Goal: Transaction & Acquisition: Purchase product/service

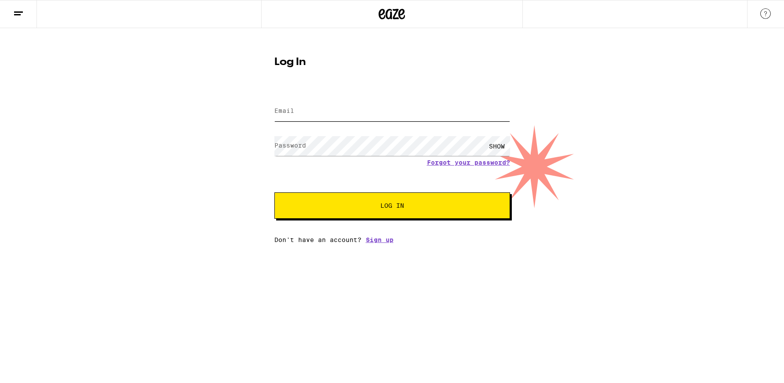
click at [311, 112] on input "Email" at bounding box center [392, 112] width 236 height 20
type input "[PERSON_NAME][EMAIL_ADDRESS][PERSON_NAME][DOMAIN_NAME]"
click at [215, 170] on div "Log In Email Email [PERSON_NAME][EMAIL_ADDRESS][PERSON_NAME][DOMAIN_NAME] Passw…" at bounding box center [392, 135] width 784 height 215
click at [501, 147] on div "SHOW" at bounding box center [497, 146] width 26 height 20
click at [210, 166] on div "Log In Email Email [PERSON_NAME][EMAIL_ADDRESS][PERSON_NAME][DOMAIN_NAME] Passw…" at bounding box center [392, 135] width 784 height 215
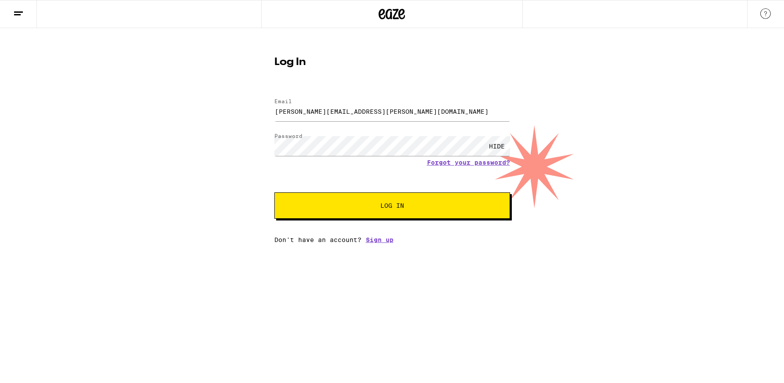
click at [393, 204] on span "Log In" at bounding box center [392, 206] width 24 height 6
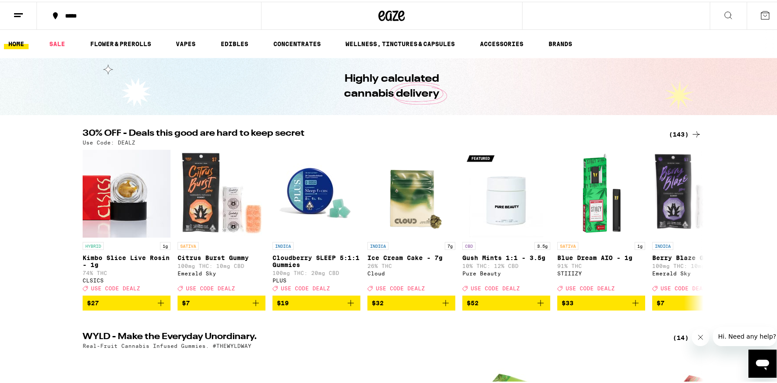
click at [73, 13] on div "*****" at bounding box center [154, 14] width 186 height 6
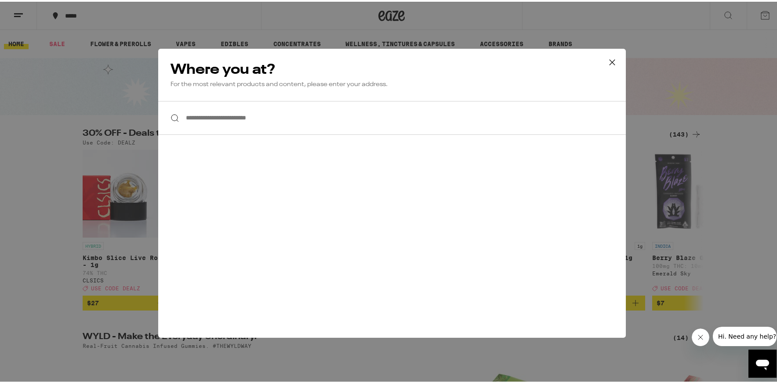
click at [252, 120] on input "**********" at bounding box center [392, 116] width 468 height 34
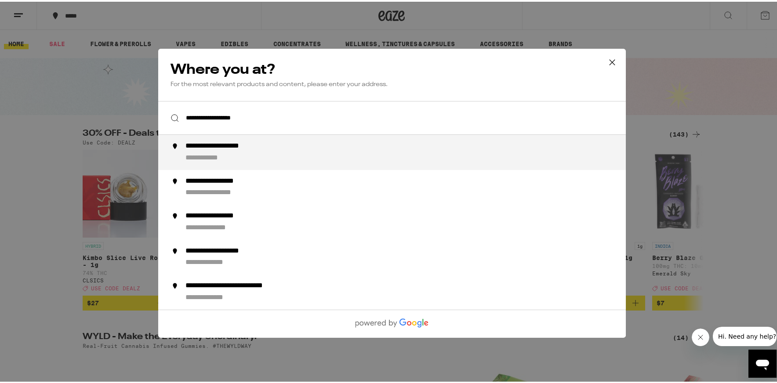
click at [221, 149] on div "**********" at bounding box center [230, 144] width 91 height 9
type input "**********"
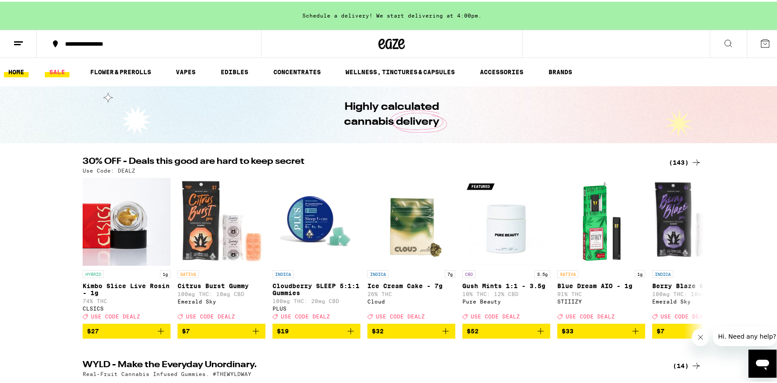
click at [55, 65] on link "SALE" at bounding box center [57, 70] width 25 height 11
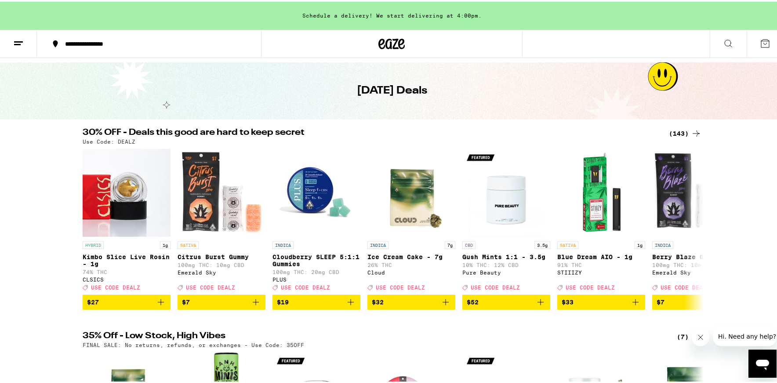
scroll to position [37, 0]
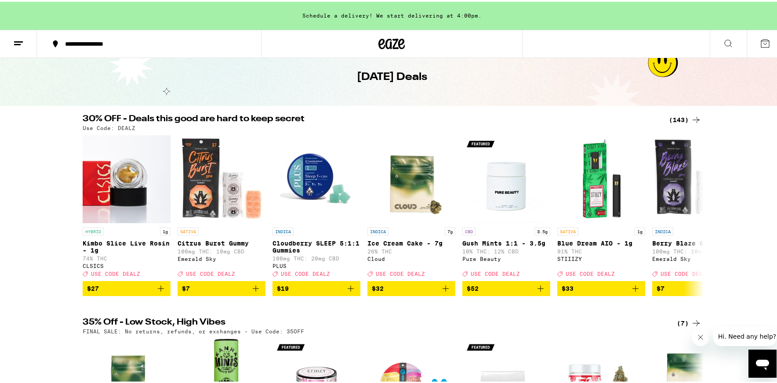
click at [674, 116] on div "(143)" at bounding box center [685, 118] width 33 height 11
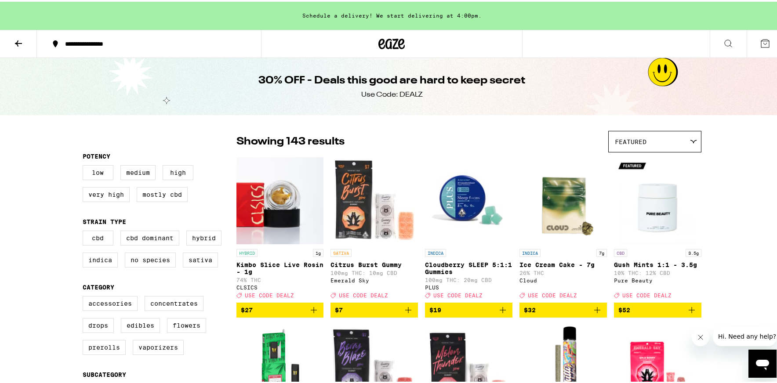
click at [21, 45] on icon at bounding box center [18, 41] width 11 height 11
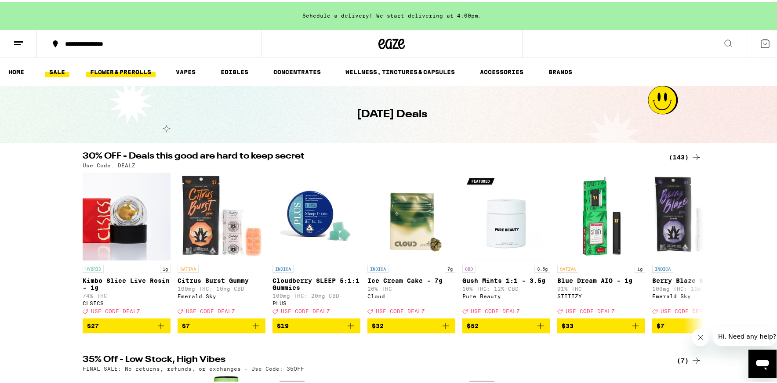
click at [107, 73] on link "FLOWER & PREROLLS" at bounding box center [121, 70] width 70 height 11
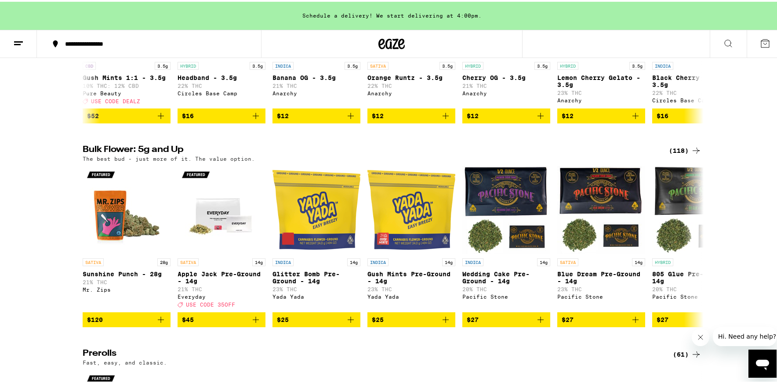
scroll to position [131, 0]
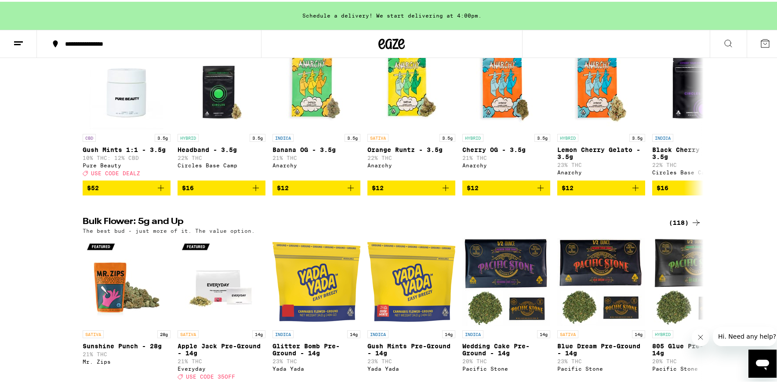
click at [678, 226] on div "(118)" at bounding box center [685, 221] width 33 height 11
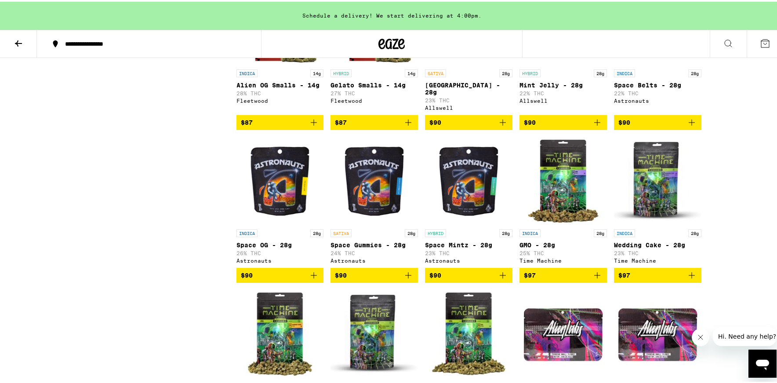
scroll to position [2610, 0]
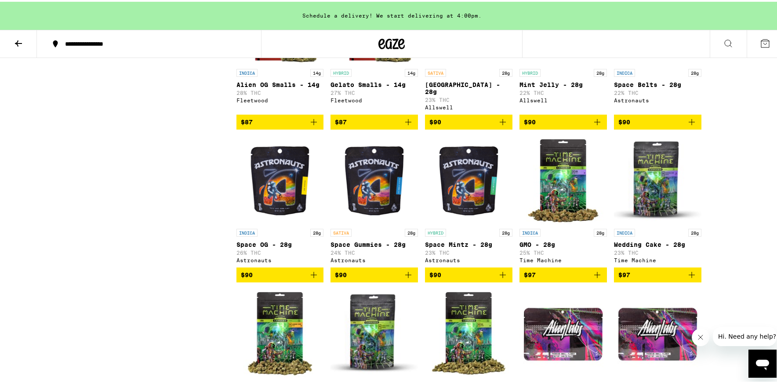
click at [501, 126] on icon "Add to bag" at bounding box center [503, 120] width 11 height 11
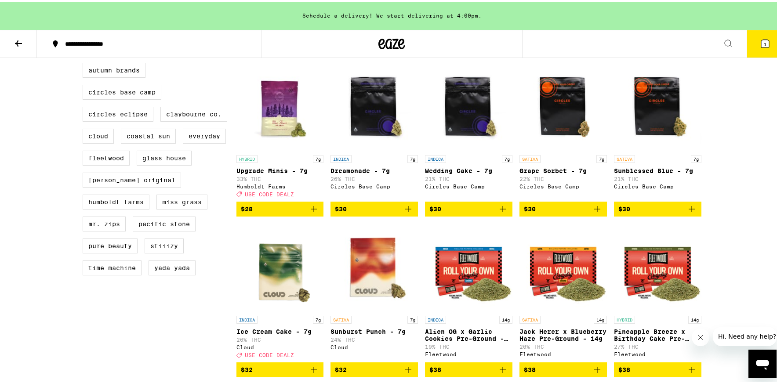
scroll to position [56, 0]
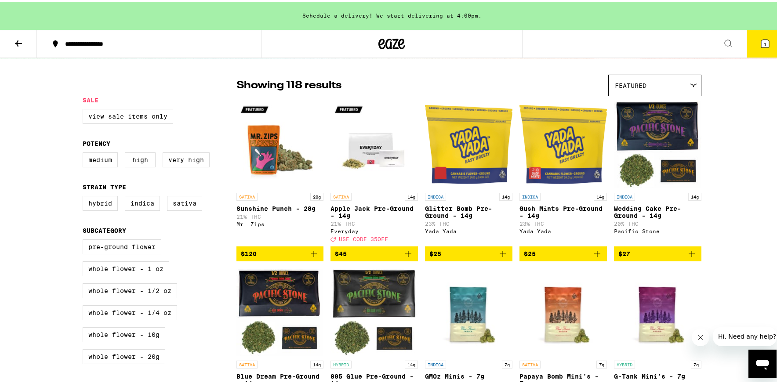
click at [16, 40] on icon at bounding box center [18, 42] width 7 height 6
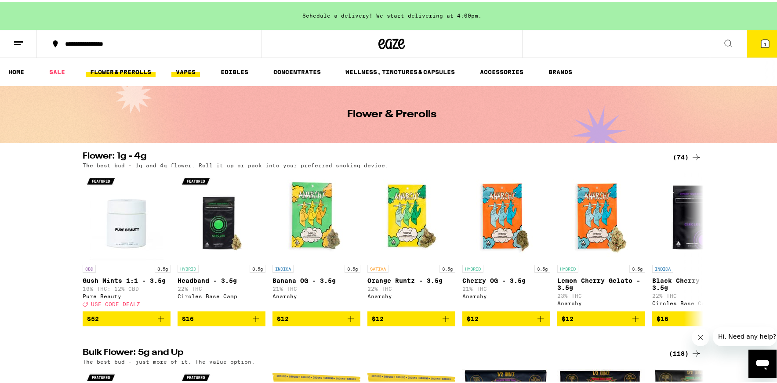
click at [191, 67] on link "VAPES" at bounding box center [185, 70] width 29 height 11
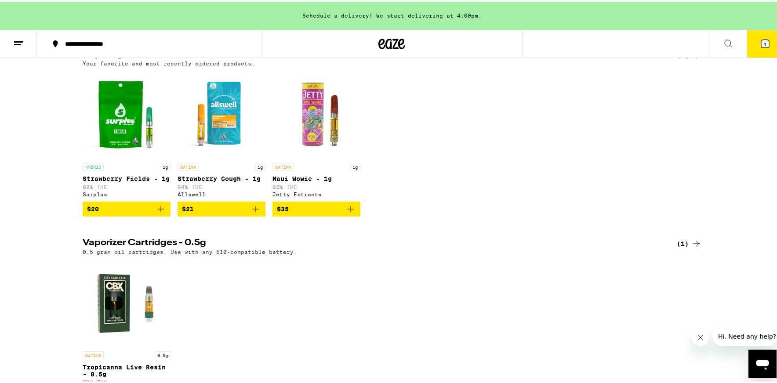
scroll to position [101, 0]
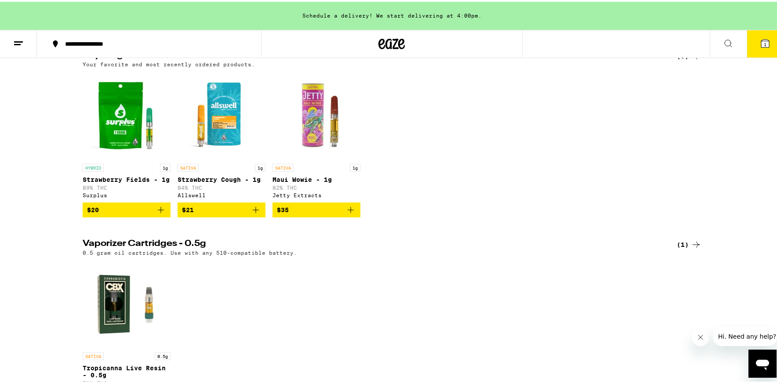
click at [156, 214] on icon "Add to bag" at bounding box center [161, 208] width 11 height 11
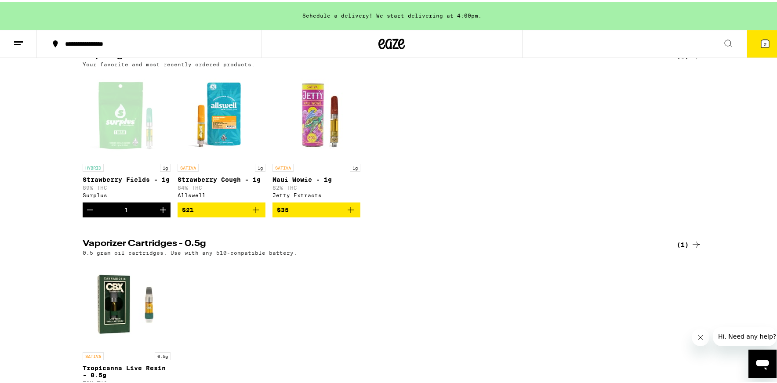
click at [253, 214] on icon "Add to bag" at bounding box center [256, 208] width 11 height 11
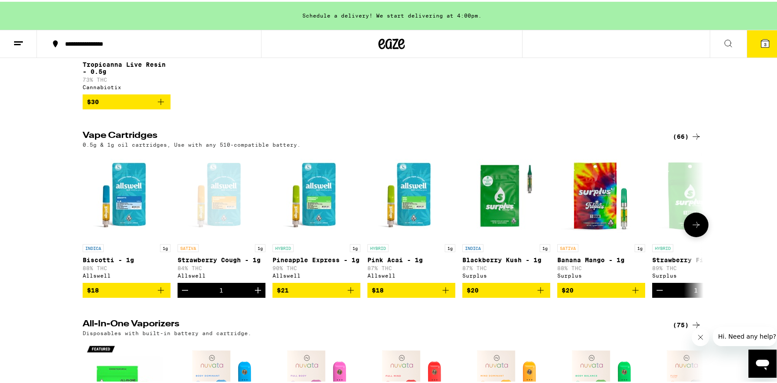
scroll to position [405, 0]
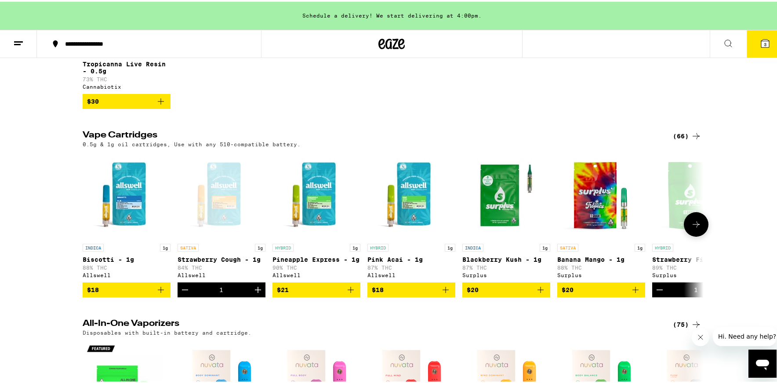
click at [687, 235] on button at bounding box center [696, 223] width 25 height 25
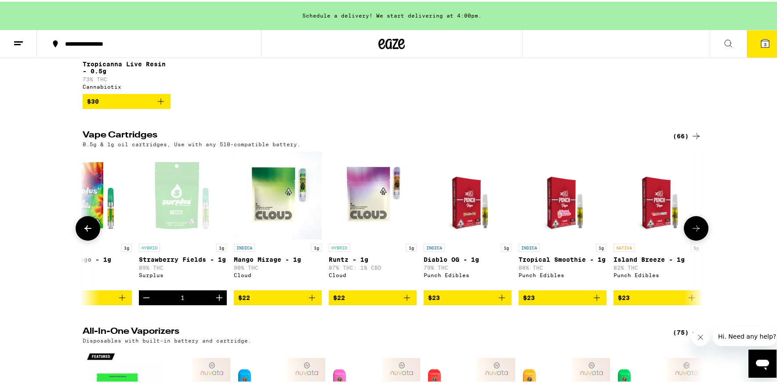
scroll to position [0, 523]
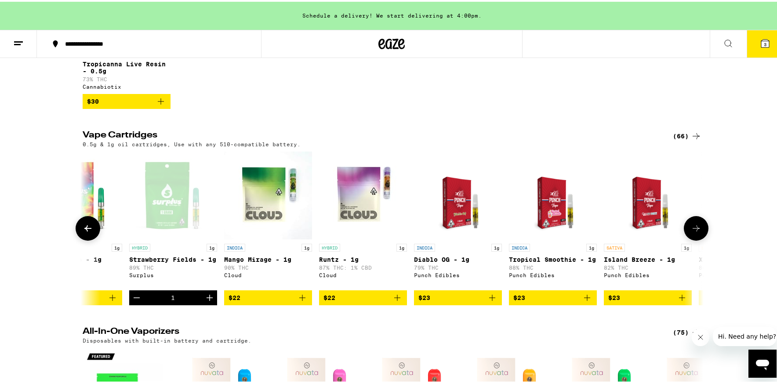
click at [687, 238] on button at bounding box center [696, 227] width 25 height 25
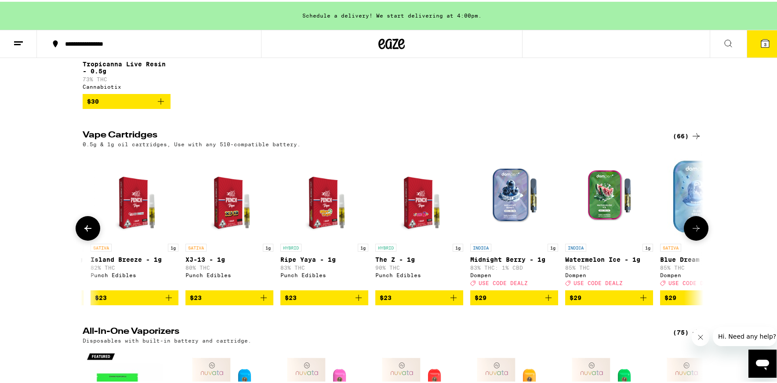
scroll to position [0, 1046]
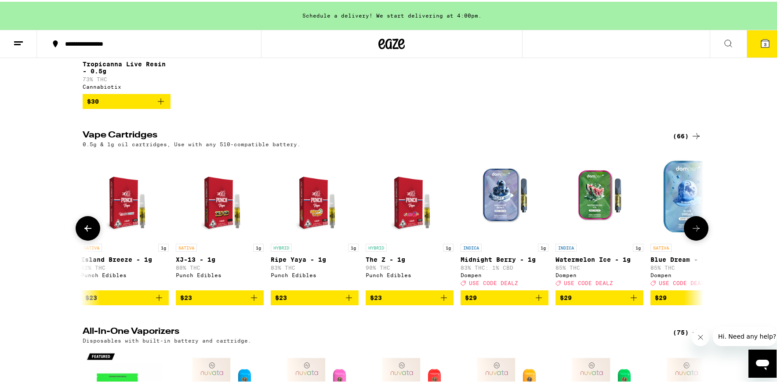
click at [687, 238] on button at bounding box center [696, 227] width 25 height 25
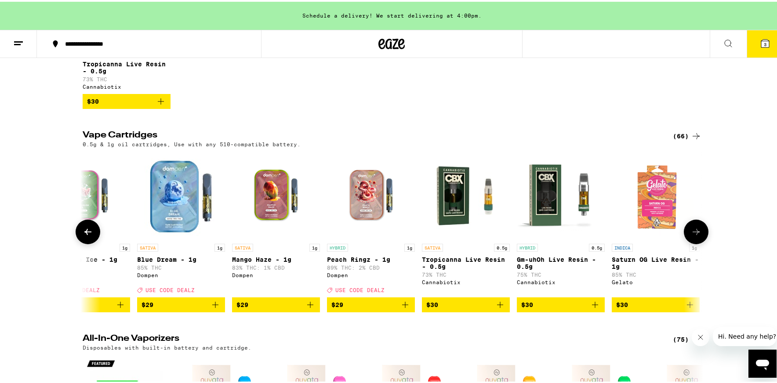
scroll to position [0, 1569]
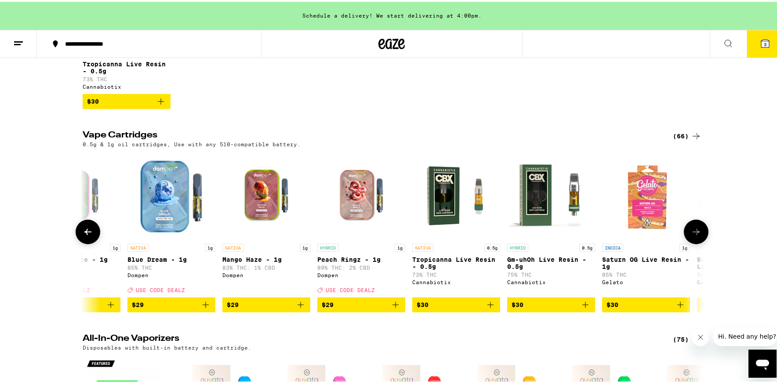
click at [687, 238] on button at bounding box center [696, 230] width 25 height 25
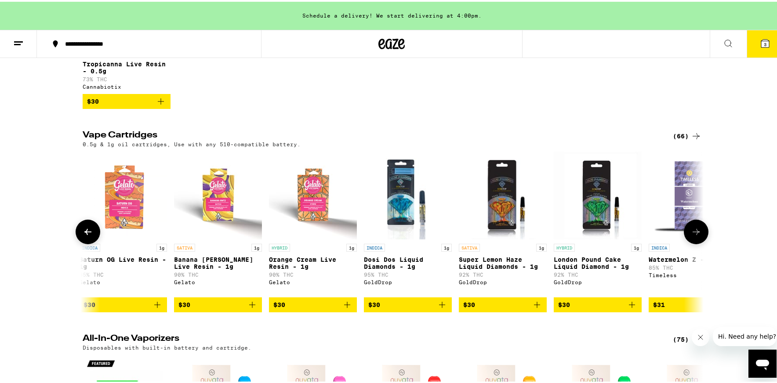
click at [687, 238] on button at bounding box center [696, 230] width 25 height 25
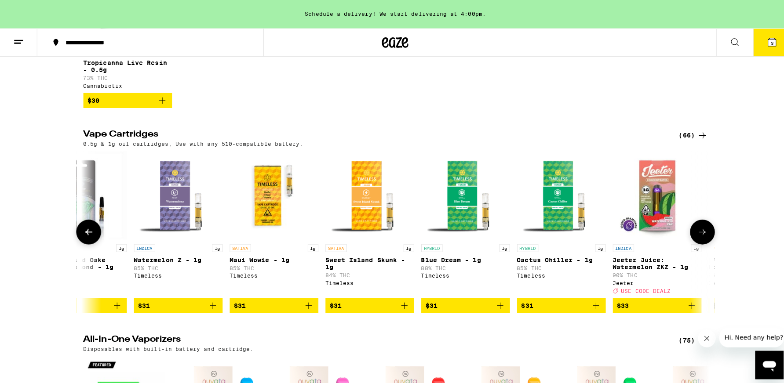
scroll to position [0, 2616]
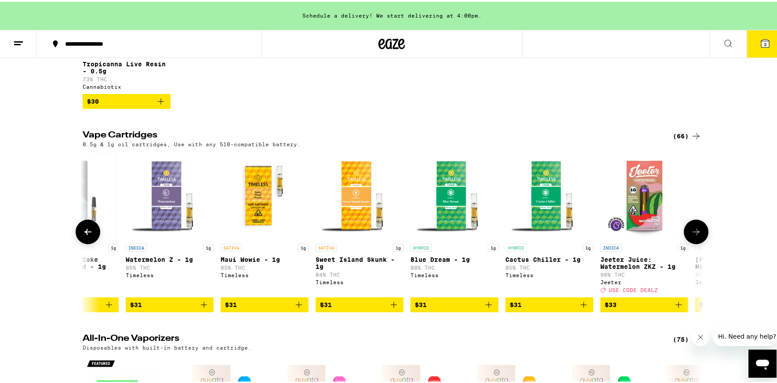
click at [365, 309] on span "$31" at bounding box center [359, 303] width 79 height 11
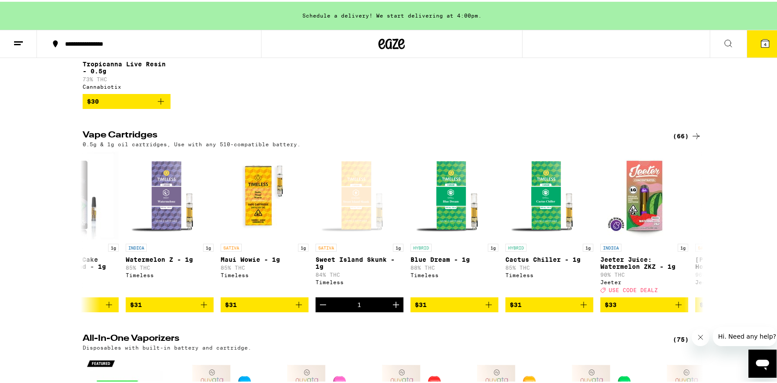
click at [761, 41] on icon at bounding box center [765, 42] width 8 height 8
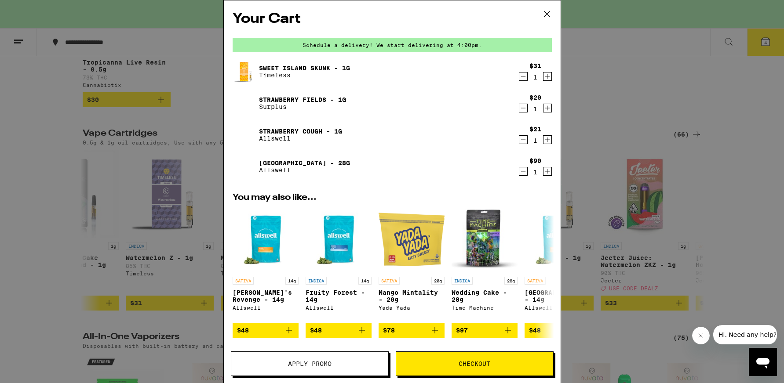
click at [519, 108] on icon "Decrement" at bounding box center [523, 108] width 8 height 11
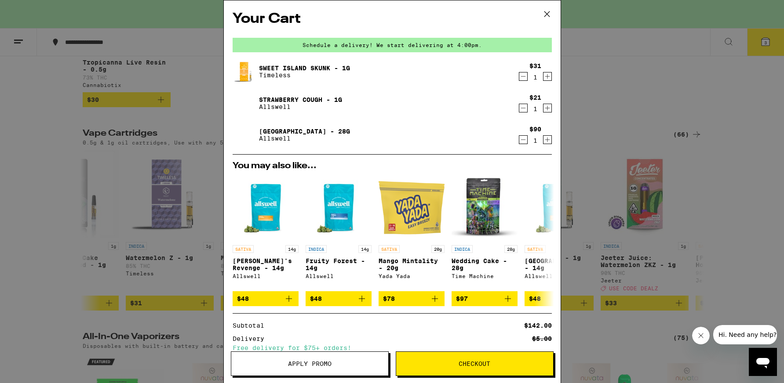
click at [519, 139] on icon "Decrement" at bounding box center [523, 140] width 8 height 11
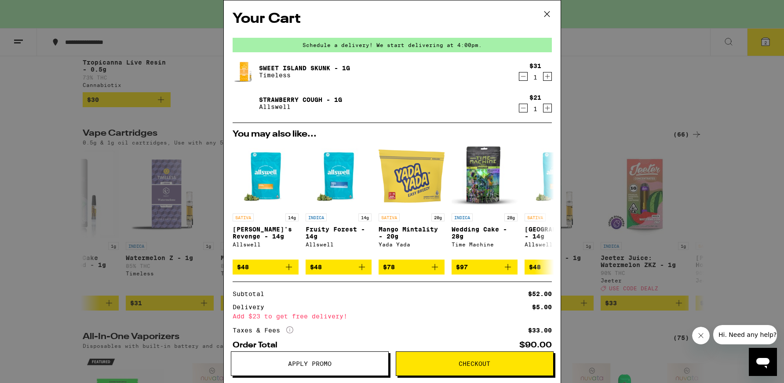
click at [547, 14] on icon at bounding box center [546, 13] width 5 height 5
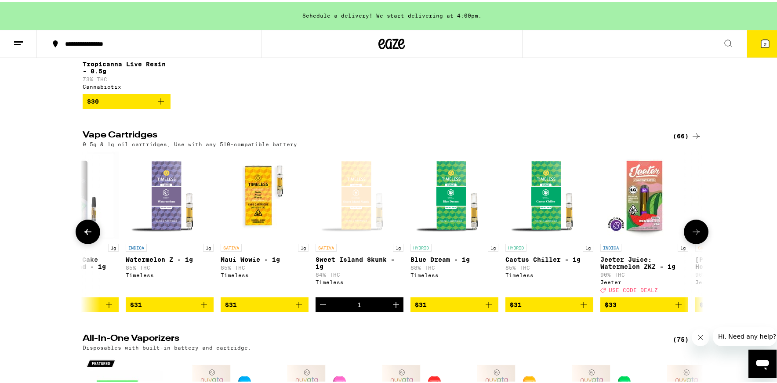
click at [82, 243] on button at bounding box center [88, 230] width 25 height 25
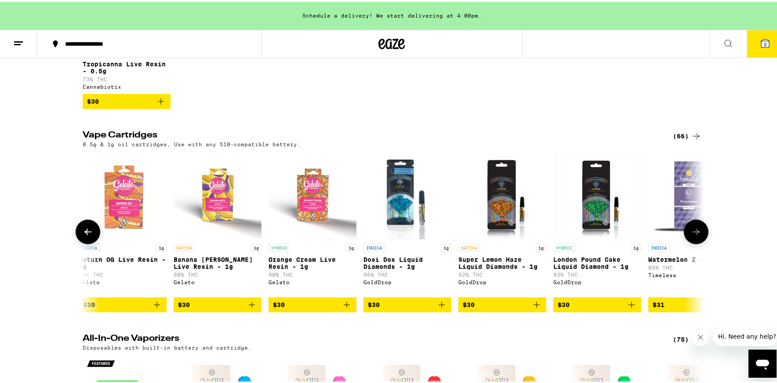
scroll to position [0, 2093]
click at [82, 243] on button at bounding box center [88, 230] width 25 height 25
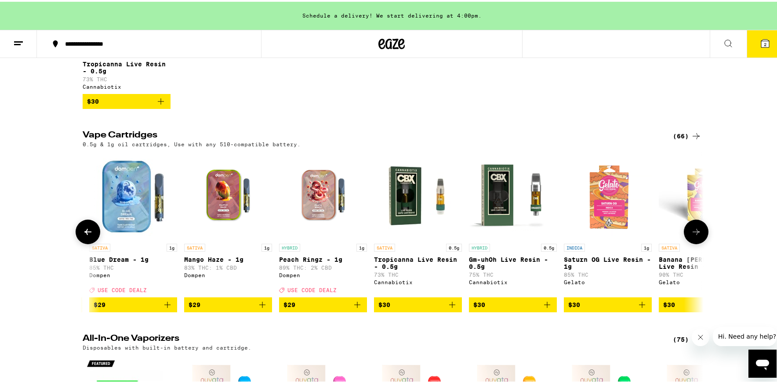
click at [82, 243] on button at bounding box center [88, 230] width 25 height 25
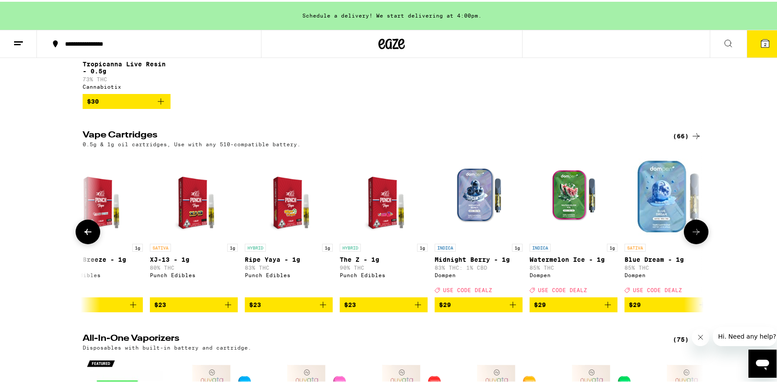
click at [82, 243] on button at bounding box center [88, 230] width 25 height 25
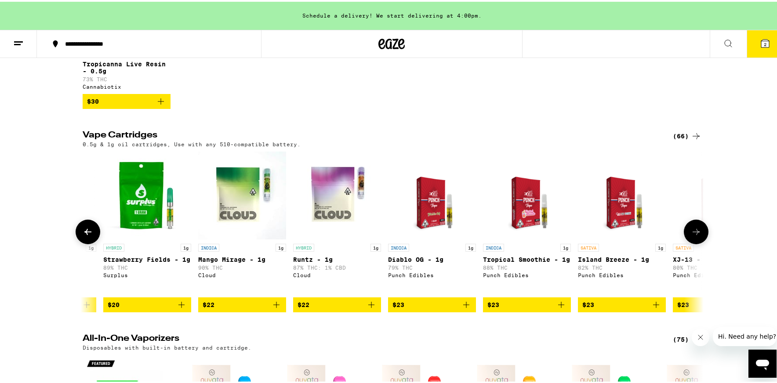
click at [82, 243] on button at bounding box center [88, 230] width 25 height 25
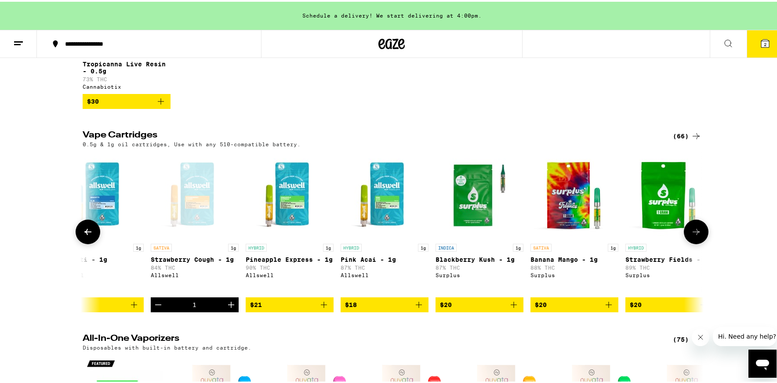
scroll to position [0, 26]
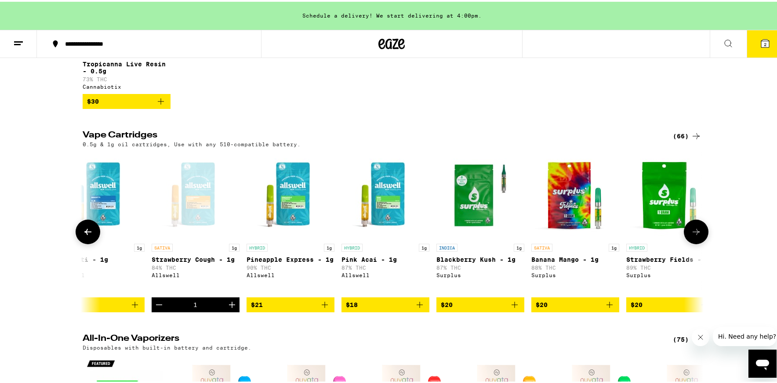
click at [82, 243] on button at bounding box center [88, 230] width 25 height 25
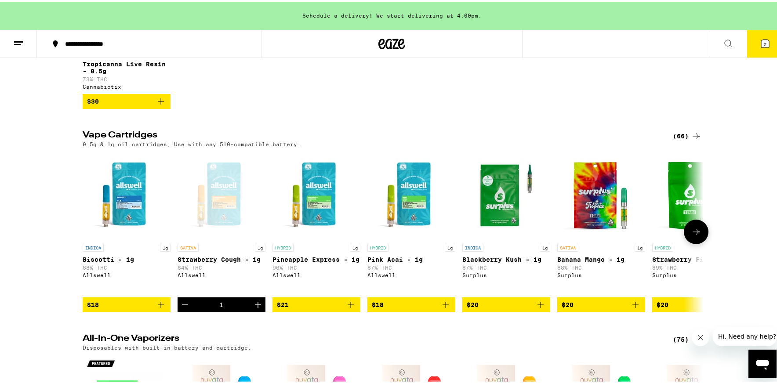
click at [256, 306] on icon "Increment" at bounding box center [258, 303] width 6 height 6
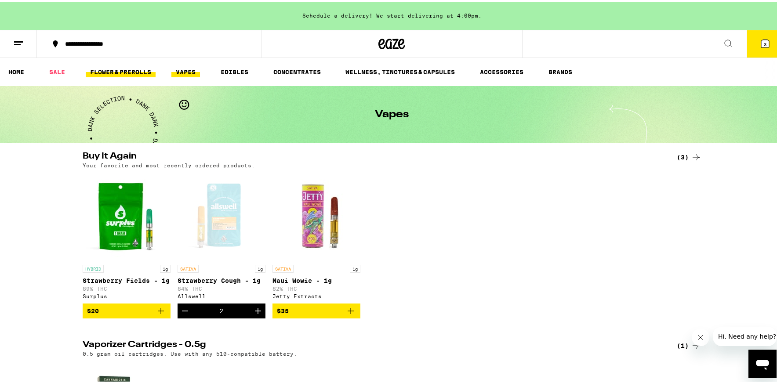
click at [117, 73] on link "FLOWER & PREROLLS" at bounding box center [121, 70] width 70 height 11
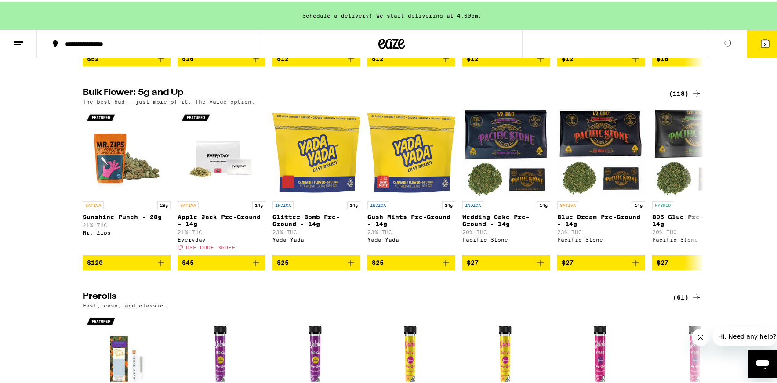
scroll to position [224, 0]
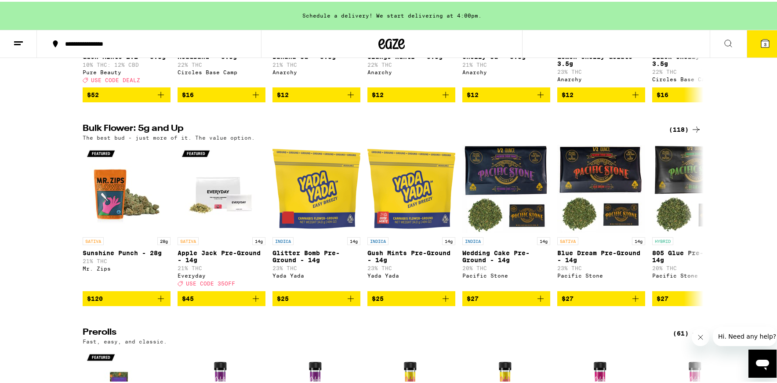
click at [678, 133] on div "(118)" at bounding box center [685, 128] width 33 height 11
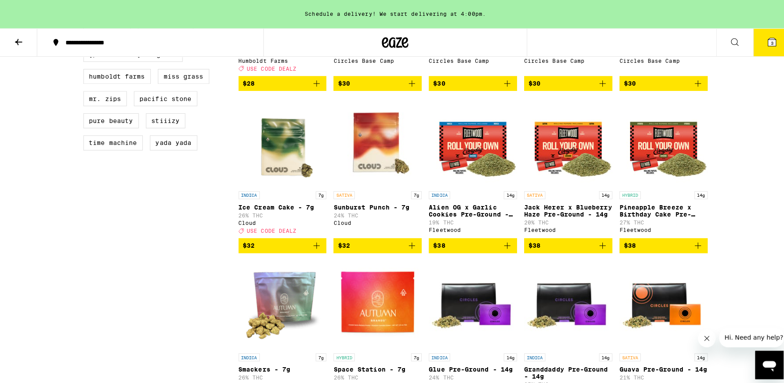
scroll to position [557, 0]
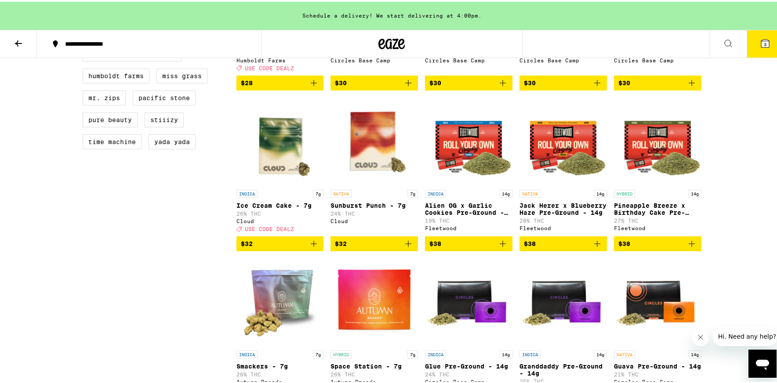
click at [761, 41] on icon at bounding box center [765, 42] width 8 height 8
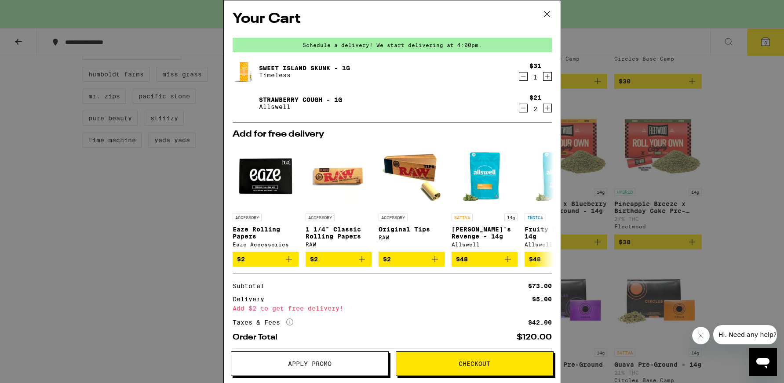
click at [548, 11] on icon at bounding box center [546, 13] width 13 height 13
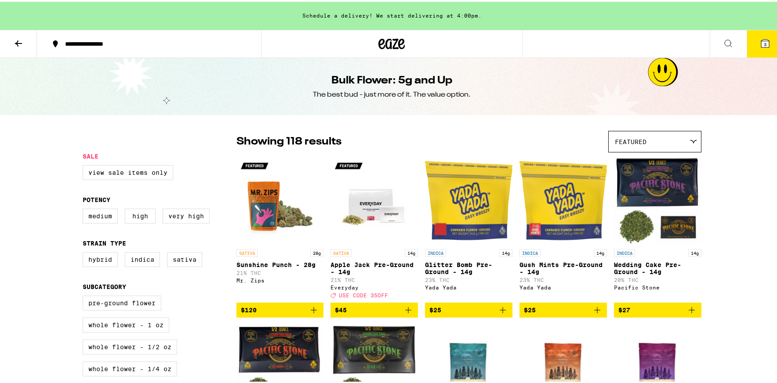
click at [761, 45] on icon at bounding box center [765, 42] width 8 height 8
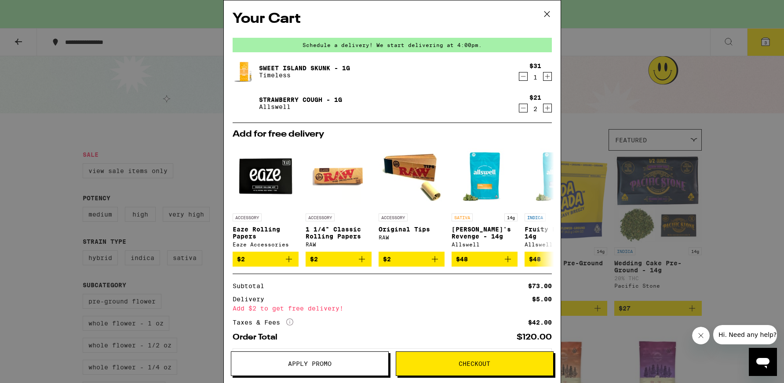
click at [519, 109] on icon "Decrement" at bounding box center [523, 108] width 8 height 11
click at [547, 13] on icon at bounding box center [546, 13] width 5 height 5
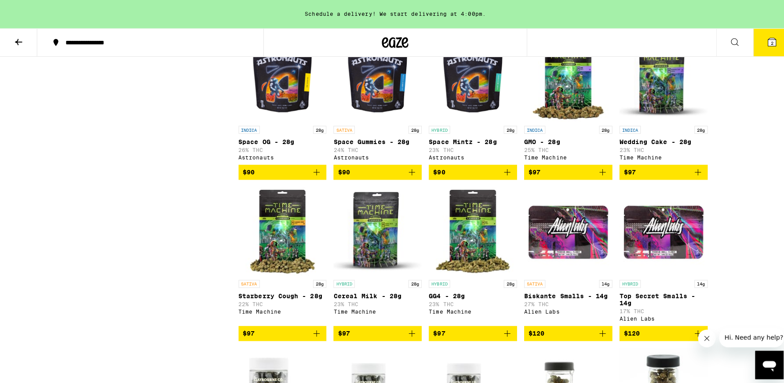
scroll to position [2648, 0]
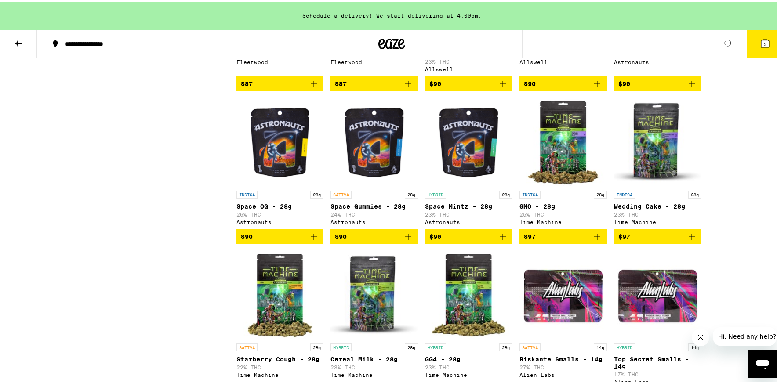
click at [361, 185] on img "Open page for Space Gummies - 28g from Astronauts" at bounding box center [374, 141] width 87 height 88
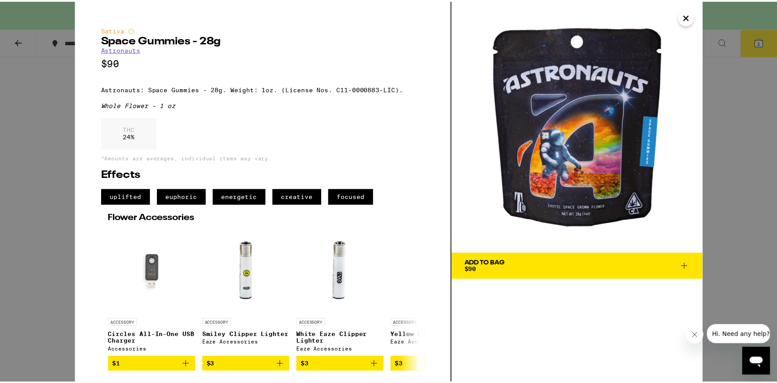
scroll to position [2, 0]
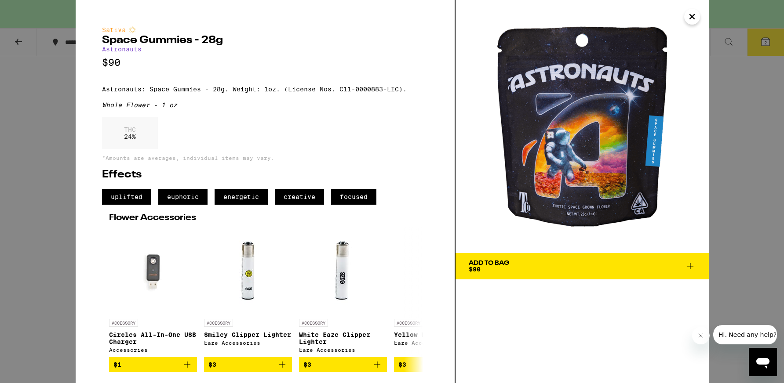
click at [696, 18] on icon "Close" at bounding box center [692, 16] width 11 height 13
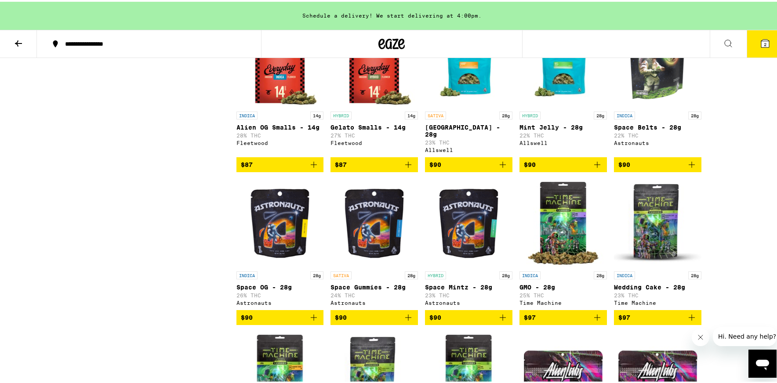
scroll to position [2565, 0]
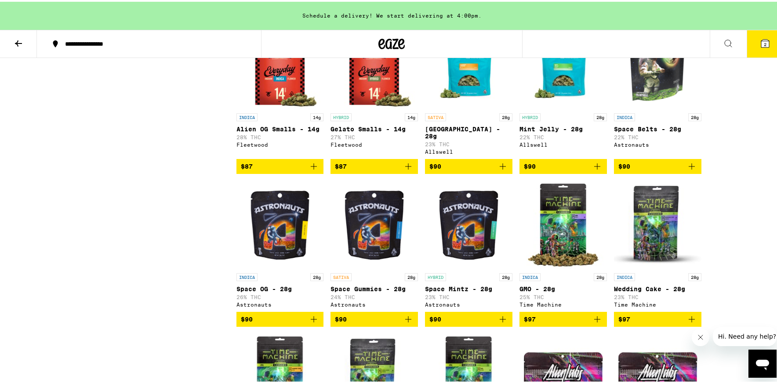
click at [498, 170] on icon "Add to bag" at bounding box center [503, 165] width 11 height 11
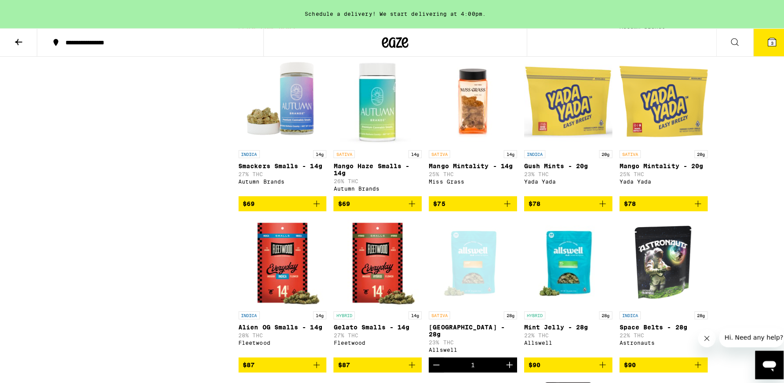
scroll to position [2269, 0]
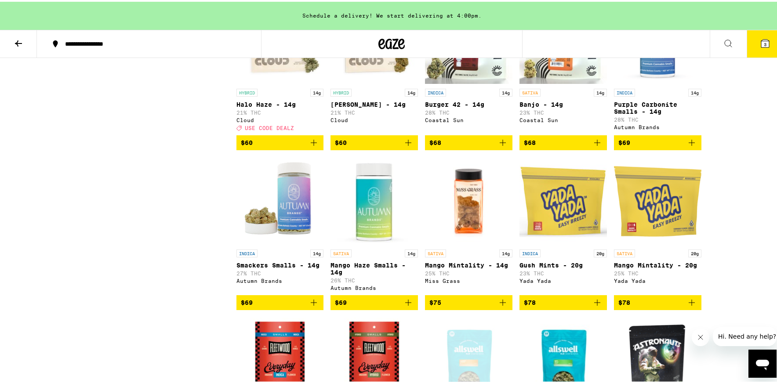
click at [761, 41] on icon at bounding box center [765, 42] width 8 height 8
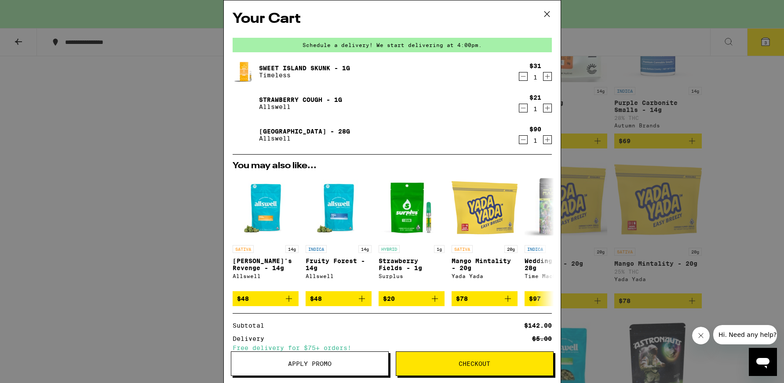
click at [519, 79] on icon "Decrement" at bounding box center [523, 76] width 8 height 11
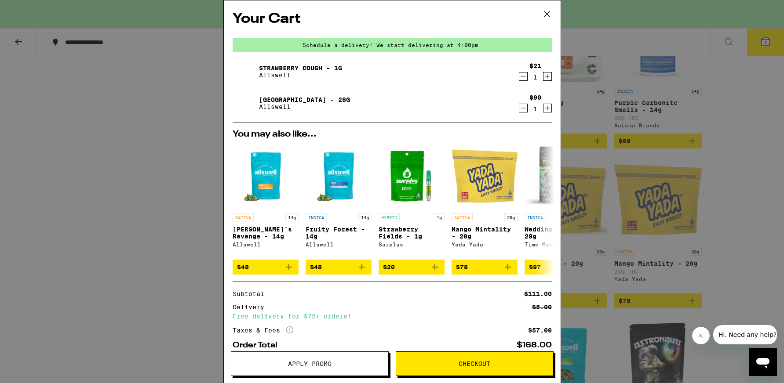
click at [546, 12] on icon at bounding box center [546, 13] width 13 height 13
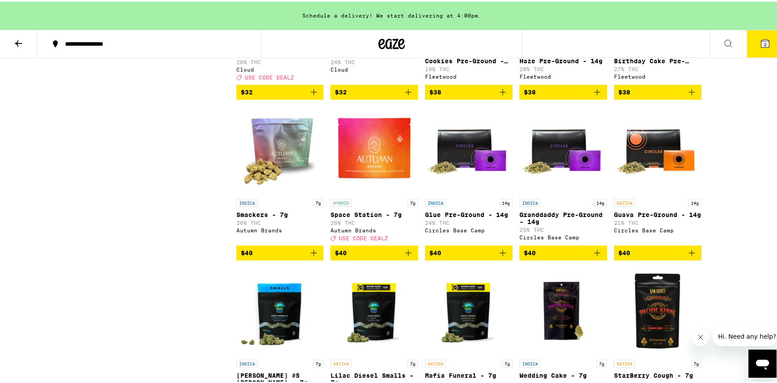
scroll to position [657, 0]
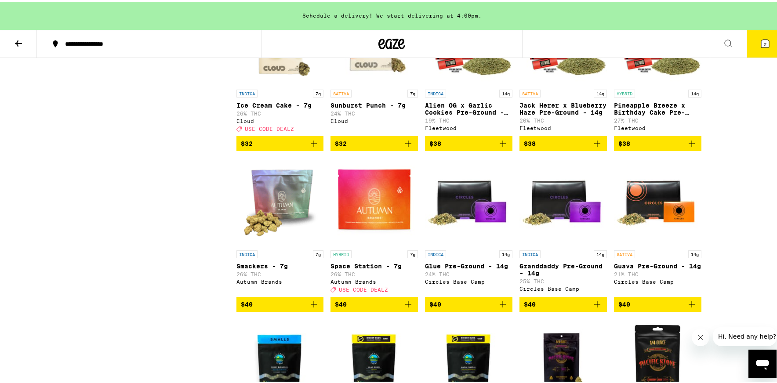
click at [17, 42] on icon at bounding box center [18, 42] width 7 height 6
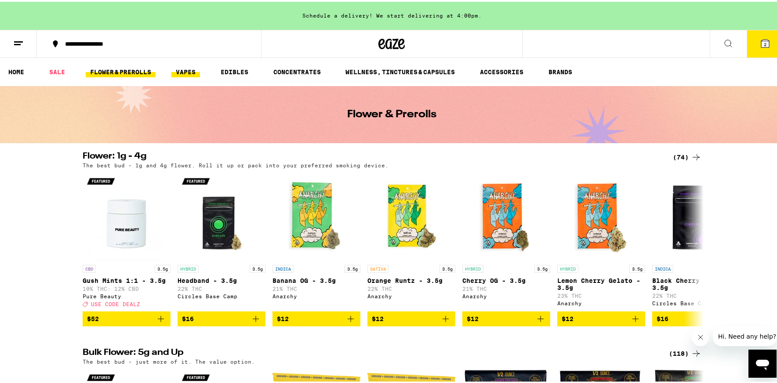
click at [193, 70] on link "VAPES" at bounding box center [185, 70] width 29 height 11
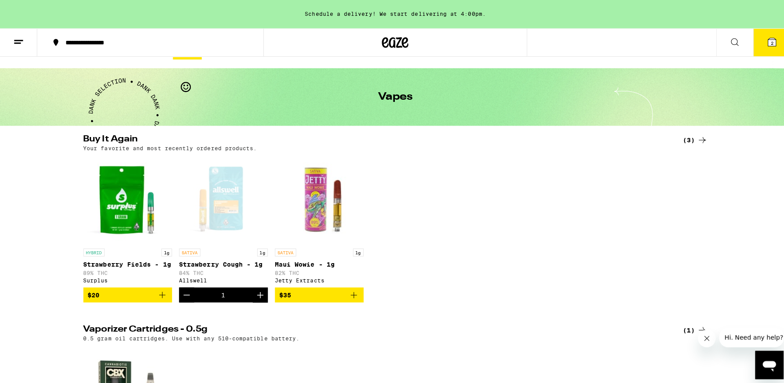
scroll to position [24, 0]
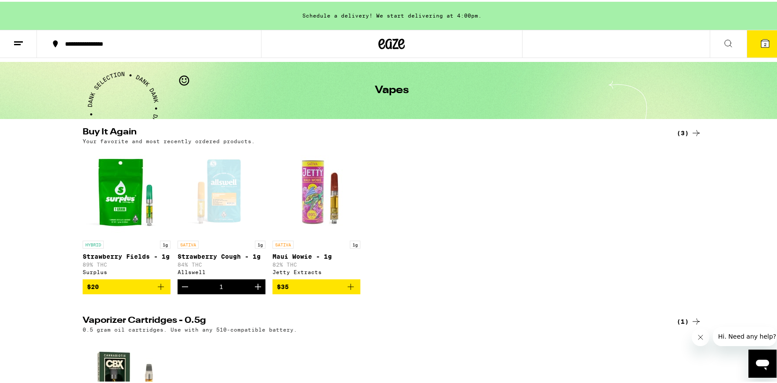
click at [158, 288] on icon "Add to bag" at bounding box center [161, 285] width 6 height 6
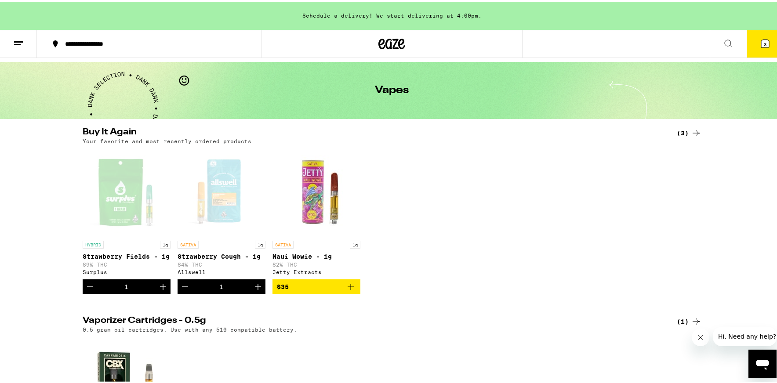
click at [764, 42] on span "3" at bounding box center [765, 42] width 3 height 5
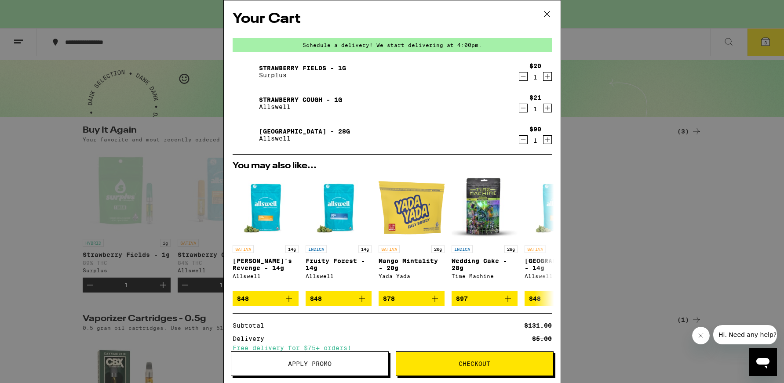
click at [35, 157] on div "Your Cart Schedule a delivery! We start delivering at 4:00pm. Strawberry Fields…" at bounding box center [392, 191] width 784 height 383
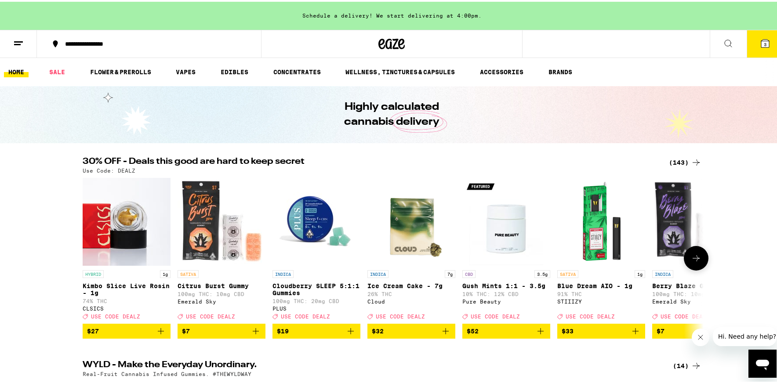
scroll to position [2, 0]
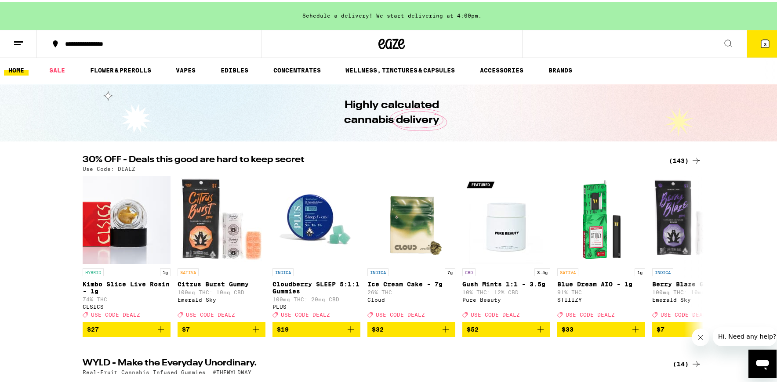
click at [676, 160] on div "(143)" at bounding box center [685, 159] width 33 height 11
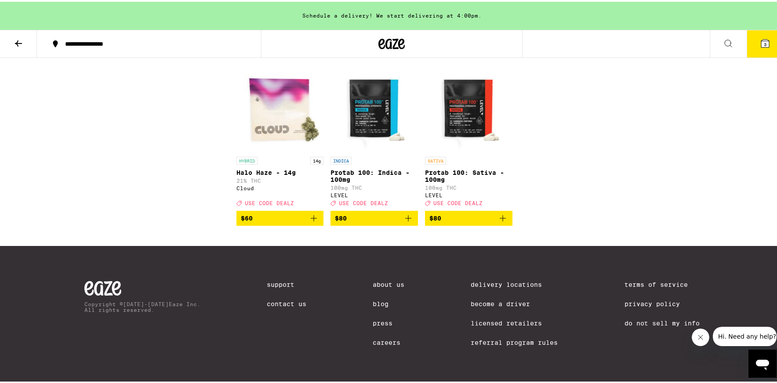
scroll to position [4888, 0]
click at [309, 222] on icon "Add to bag" at bounding box center [314, 216] width 11 height 11
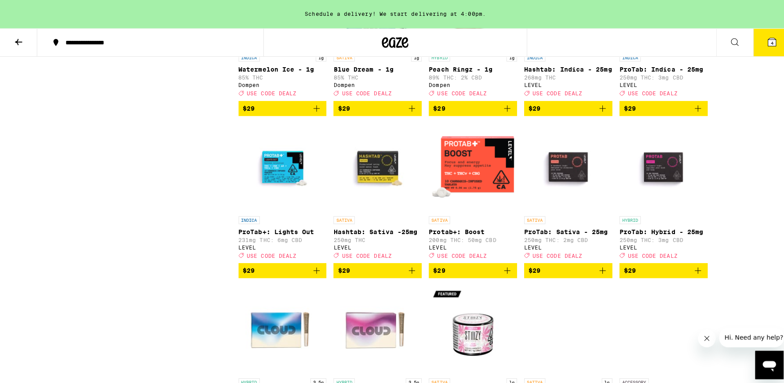
scroll to position [2873, 0]
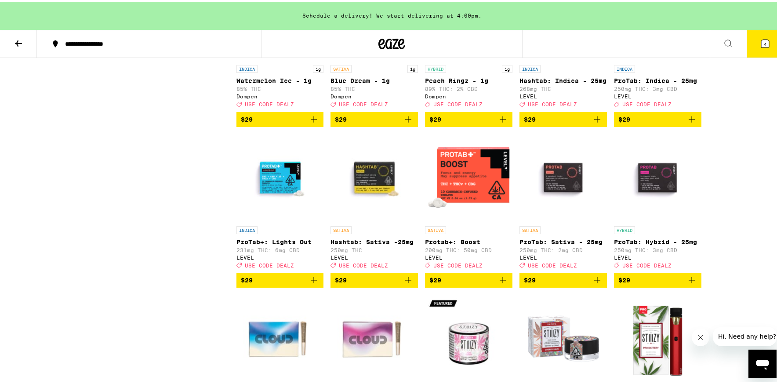
click at [403, 123] on icon "Add to bag" at bounding box center [408, 118] width 11 height 11
click at [500, 121] on icon "Add to bag" at bounding box center [503, 118] width 6 height 6
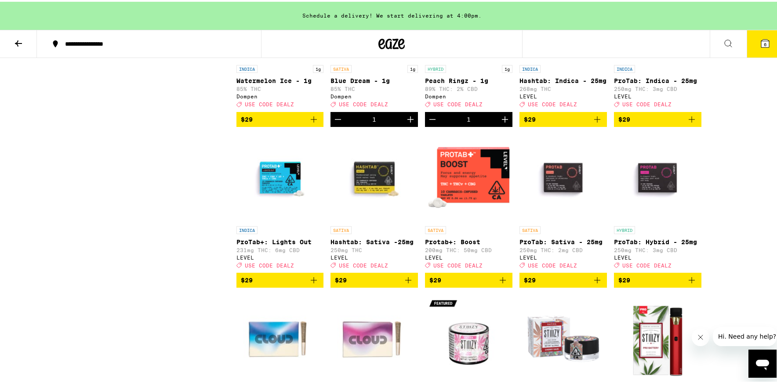
click at [760, 42] on icon at bounding box center [765, 41] width 11 height 11
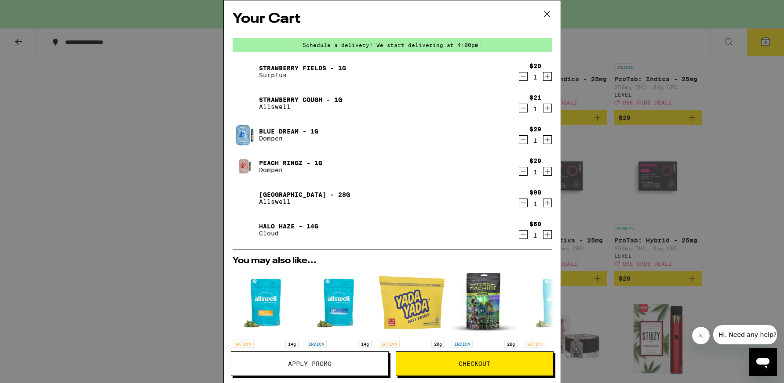
click at [519, 203] on icon "Decrement" at bounding box center [523, 203] width 8 height 11
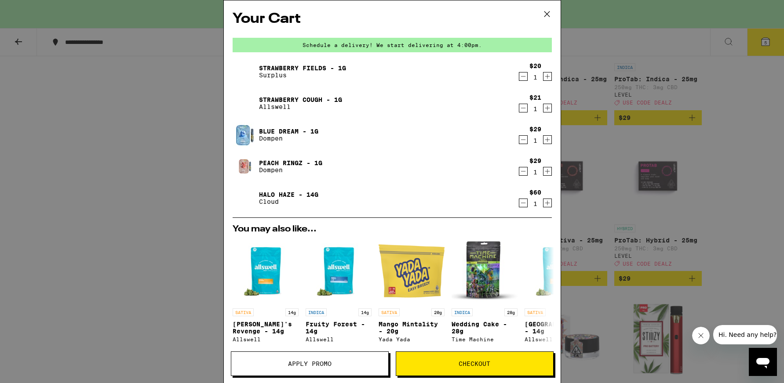
click at [519, 108] on icon "Decrement" at bounding box center [523, 108] width 8 height 11
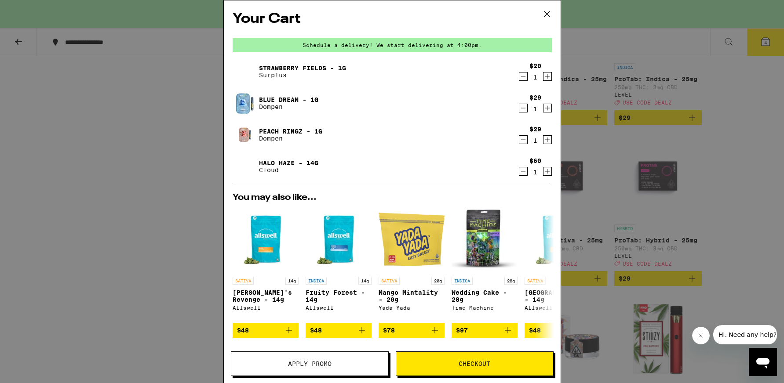
click at [519, 76] on icon "Decrement" at bounding box center [523, 76] width 8 height 11
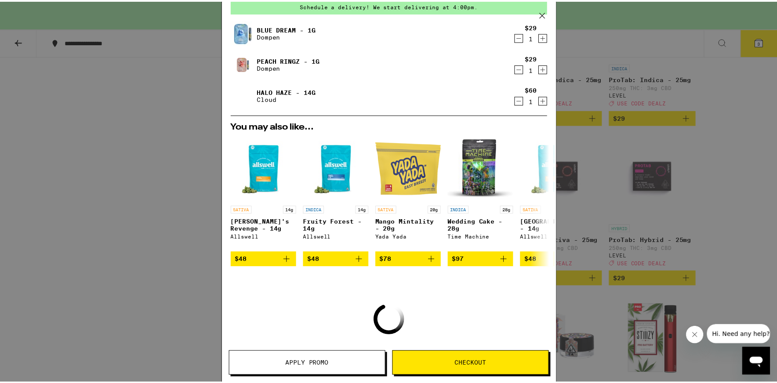
scroll to position [76, 0]
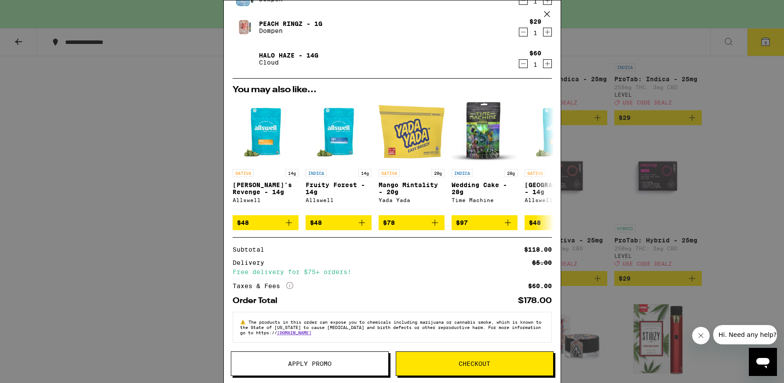
click at [324, 364] on span "Apply Promo" at bounding box center [310, 364] width 44 height 6
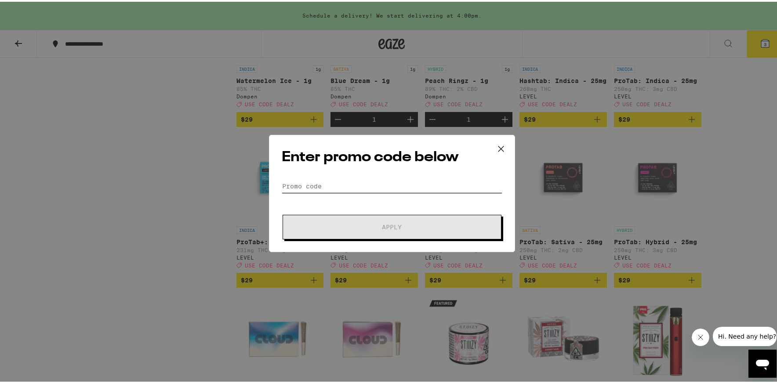
click at [358, 182] on input "Promo Code" at bounding box center [392, 184] width 221 height 13
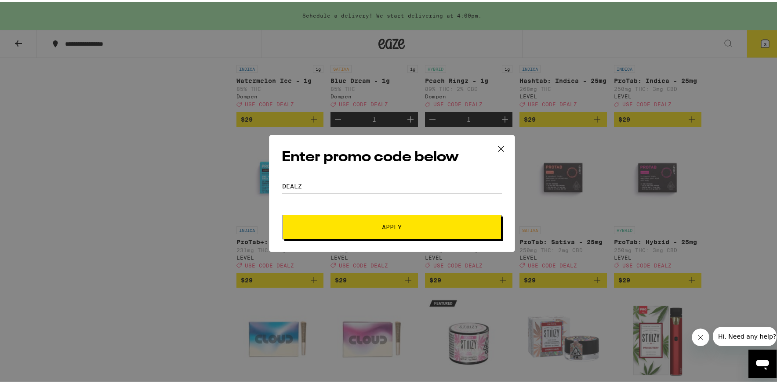
type input "DEALZ"
click at [384, 225] on span "Apply" at bounding box center [392, 225] width 20 height 6
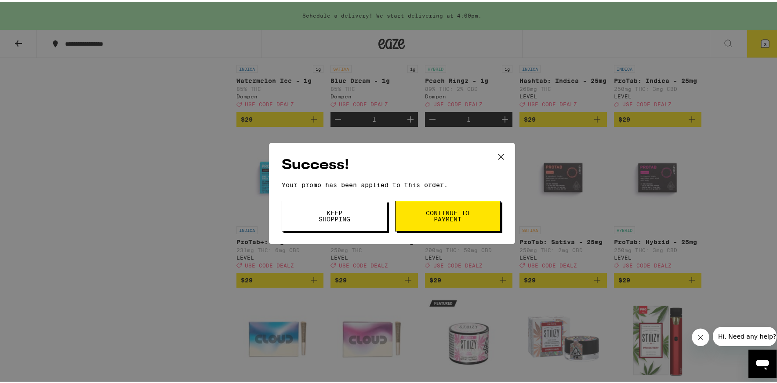
click at [427, 210] on span "Continue to payment" at bounding box center [448, 214] width 45 height 12
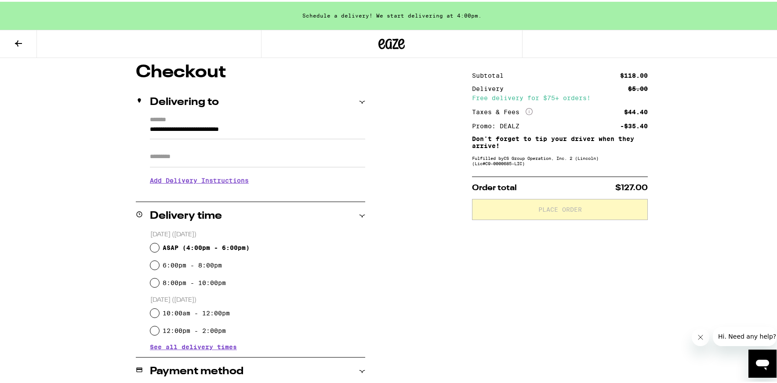
scroll to position [76, 0]
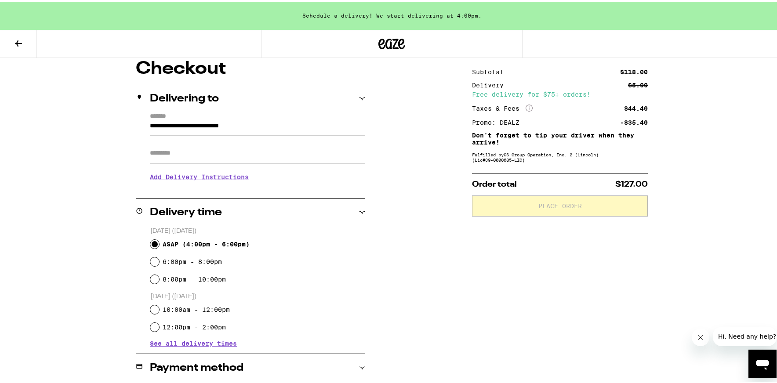
click at [154, 243] on input "ASAP ( 4:00pm - 6:00pm )" at bounding box center [154, 242] width 9 height 9
radio input "true"
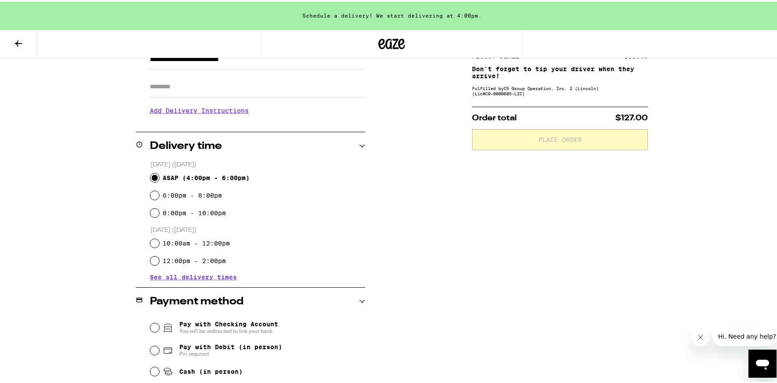
scroll to position [154, 0]
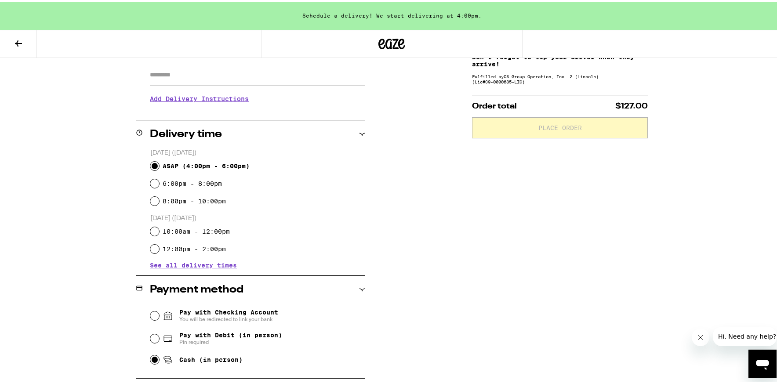
click at [152, 361] on input "Cash (in person)" at bounding box center [154, 358] width 9 height 9
radio input "true"
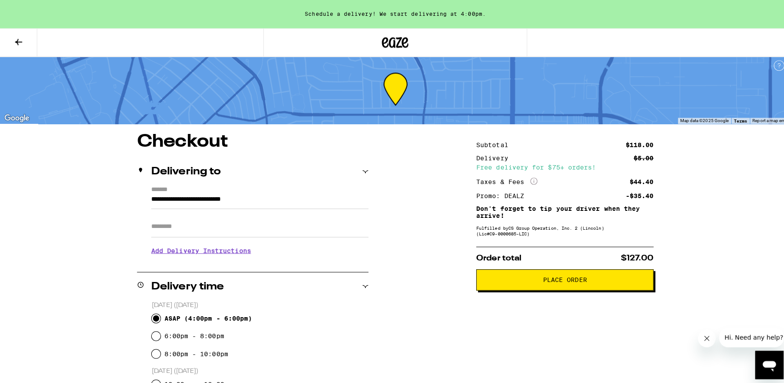
scroll to position [0, 0]
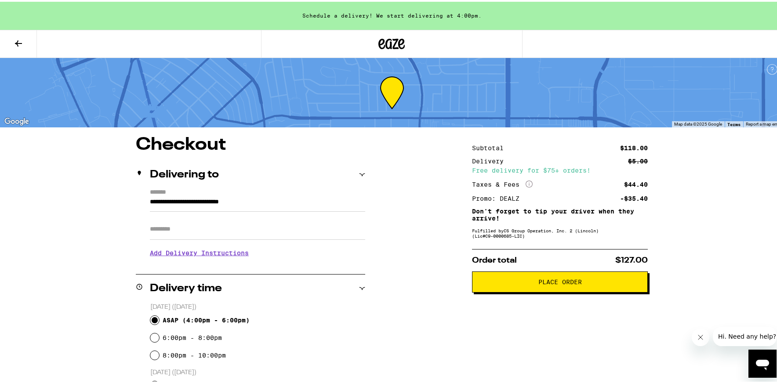
click at [20, 45] on icon at bounding box center [18, 41] width 11 height 11
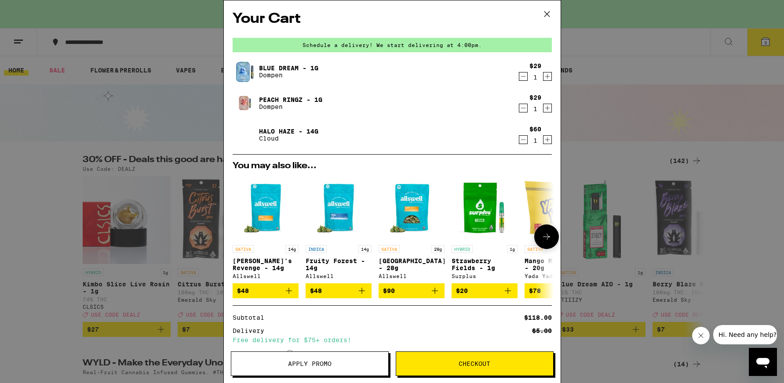
click at [506, 295] on icon "Add to bag" at bounding box center [507, 291] width 11 height 11
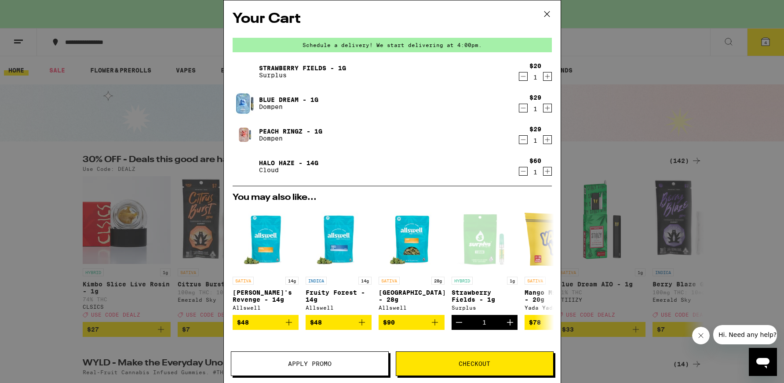
click at [546, 11] on icon at bounding box center [546, 13] width 13 height 13
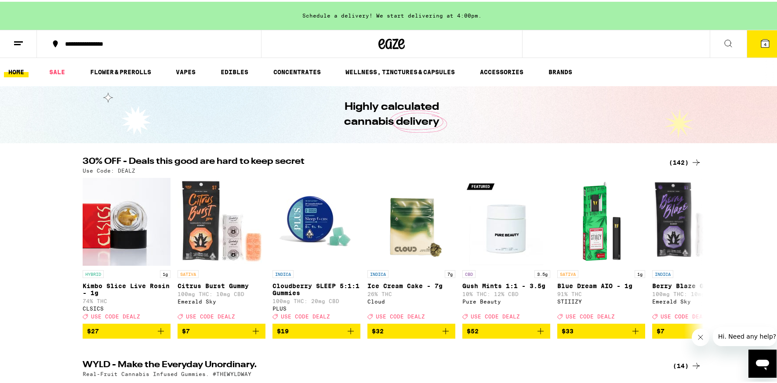
click at [761, 45] on icon at bounding box center [765, 42] width 8 height 8
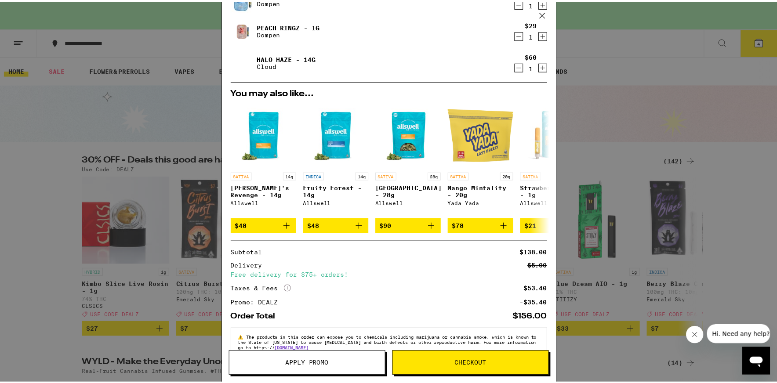
scroll to position [119, 0]
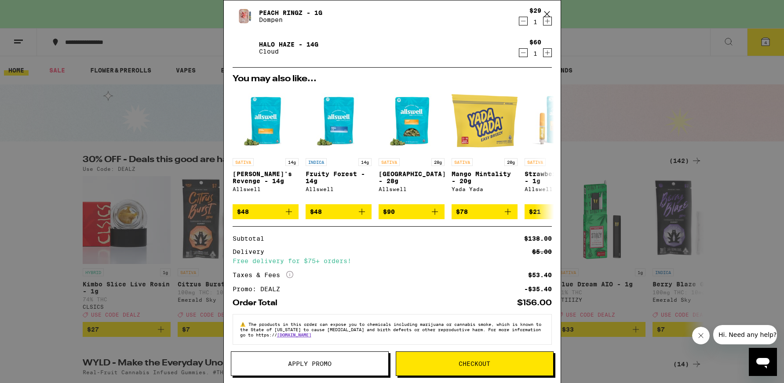
click at [483, 364] on span "Checkout" at bounding box center [475, 364] width 32 height 6
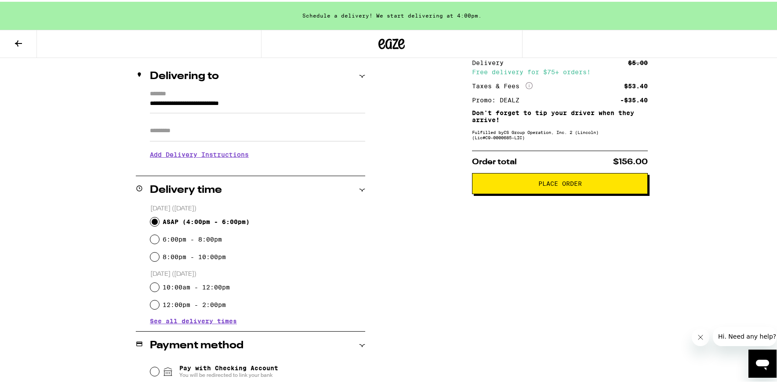
scroll to position [16, 0]
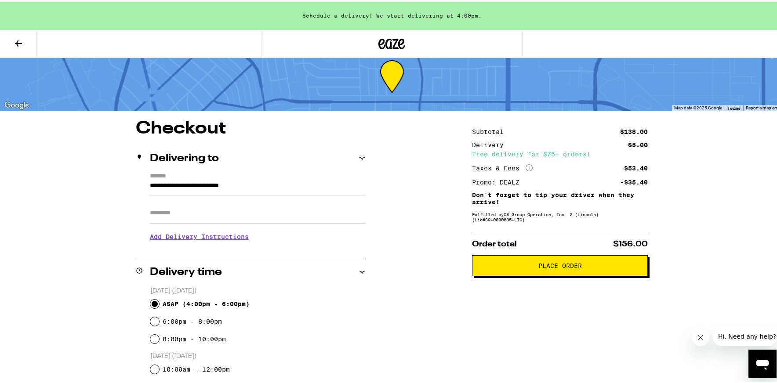
click at [564, 267] on span "Place Order" at bounding box center [561, 264] width 44 height 6
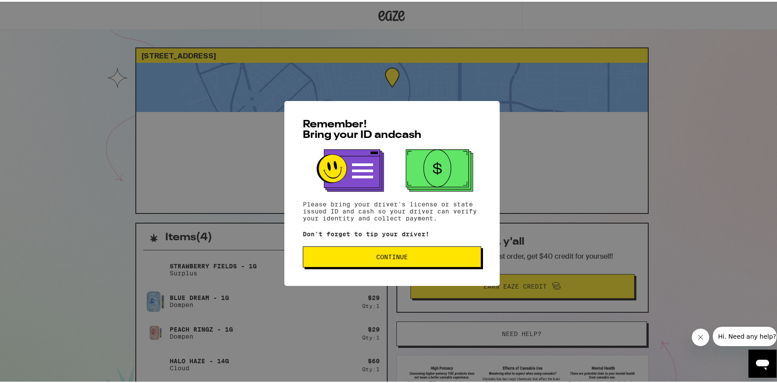
click at [411, 254] on span "Continue" at bounding box center [392, 255] width 164 height 6
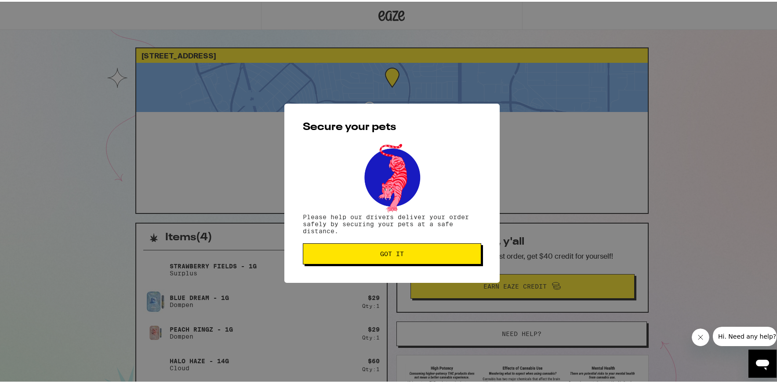
click at [411, 254] on span "Got it" at bounding box center [392, 252] width 164 height 6
